Goal: Task Accomplishment & Management: Use online tool/utility

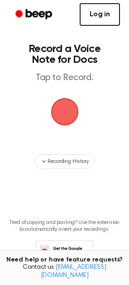
click at [99, 11] on link "Log in" at bounding box center [99, 14] width 40 height 23
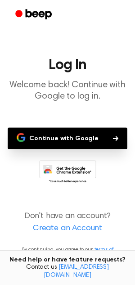
click at [63, 137] on button "Continue with Google" at bounding box center [68, 138] width 120 height 22
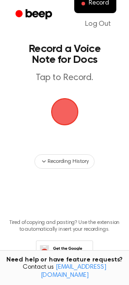
click at [74, 178] on main "Record a Voice Note for Docs Tap to Record. Recording History Tired of copying …" at bounding box center [64, 145] width 129 height 290
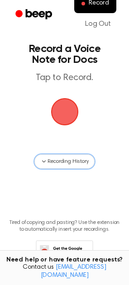
click at [49, 159] on span "Recording History" at bounding box center [67, 161] width 41 height 8
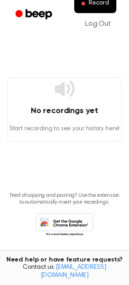
scroll to position [127, 0]
